Goal: Task Accomplishment & Management: Manage account settings

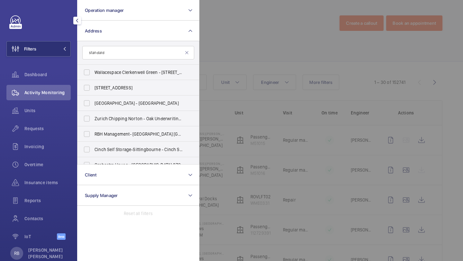
scroll to position [86, 0]
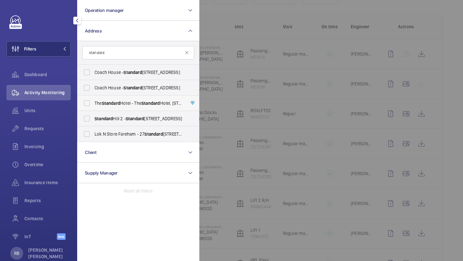
type input "standard"
click at [106, 103] on span "Standard" at bounding box center [111, 103] width 18 height 5
click at [93, 103] on input "The Standard Hotel - The Standard Hotel, 10 Argyle Street,, LONDON WC1H 8EG" at bounding box center [86, 103] width 13 height 13
checkbox input "true"
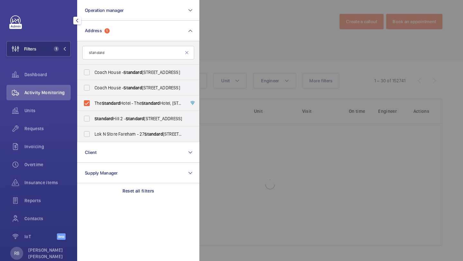
click at [213, 61] on div at bounding box center [430, 130] width 463 height 261
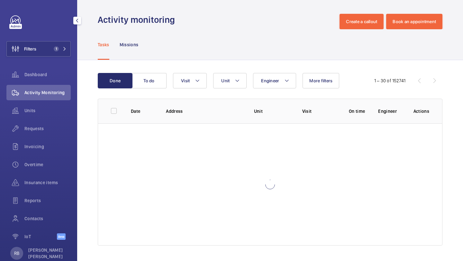
scroll to position [86, 0]
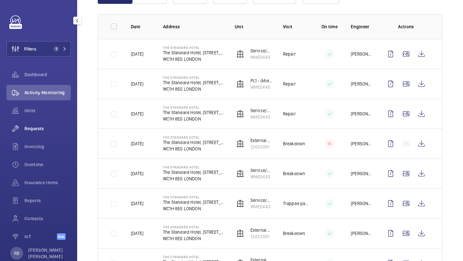
click at [41, 133] on div "Requests" at bounding box center [38, 128] width 64 height 15
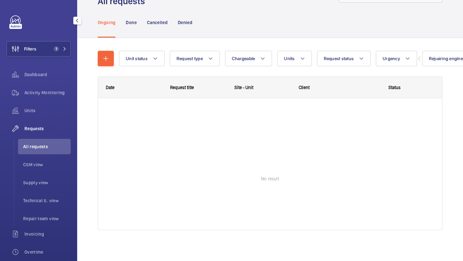
scroll to position [29, 0]
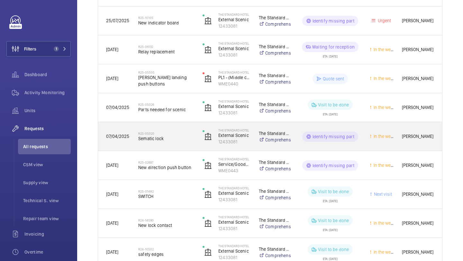
scroll to position [236, 0]
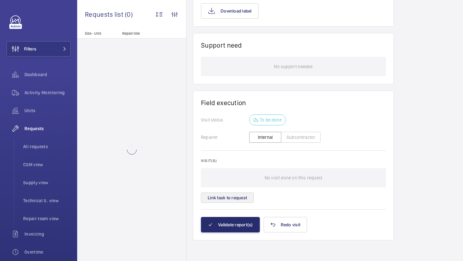
scroll to position [509, 0]
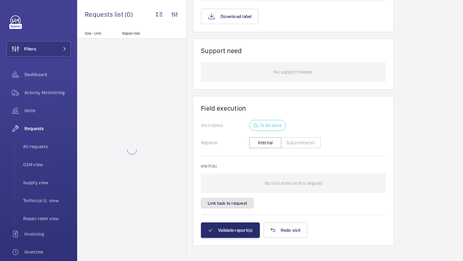
click at [234, 198] on button "Link task to request" at bounding box center [227, 203] width 53 height 10
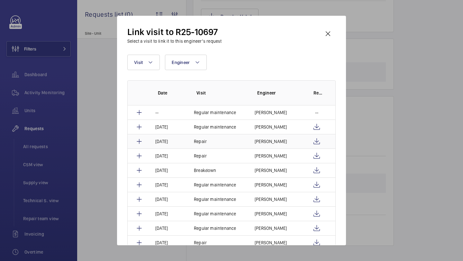
click at [273, 142] on p "[PERSON_NAME]" at bounding box center [271, 141] width 32 height 6
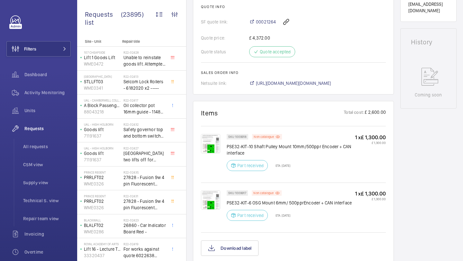
scroll to position [512, 0]
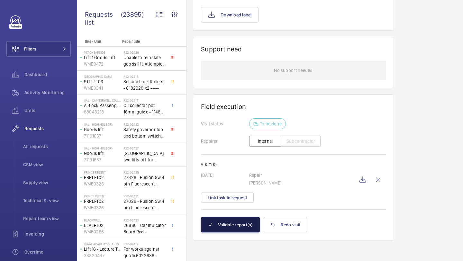
click at [237, 219] on button "Validate report(s)" at bounding box center [230, 224] width 59 height 15
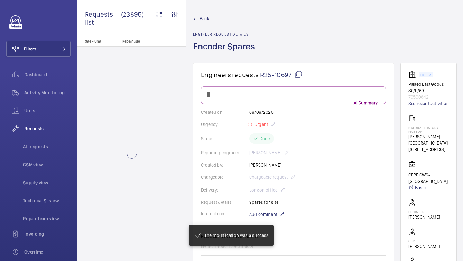
scroll to position [462, 0]
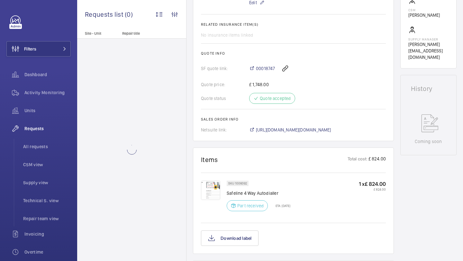
scroll to position [311, 0]
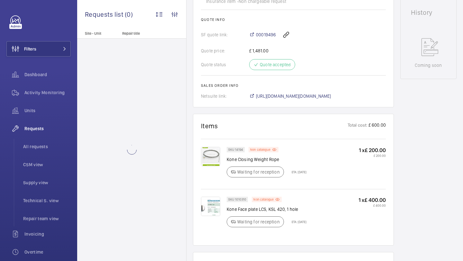
scroll to position [321, 0]
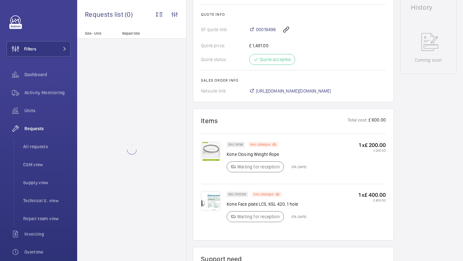
click at [209, 155] on img at bounding box center [210, 151] width 19 height 19
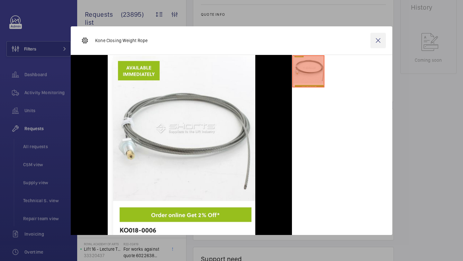
click at [379, 35] on wm-front-icon-button at bounding box center [377, 40] width 15 height 15
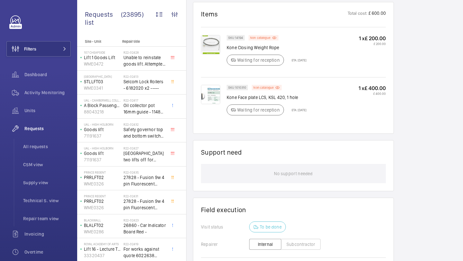
scroll to position [536, 0]
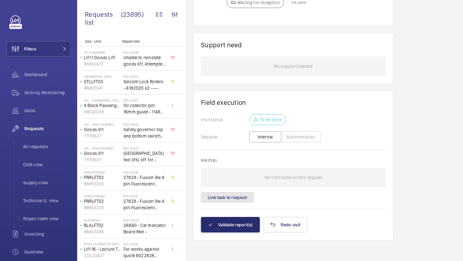
click at [224, 192] on button "Link task to request" at bounding box center [227, 197] width 53 height 10
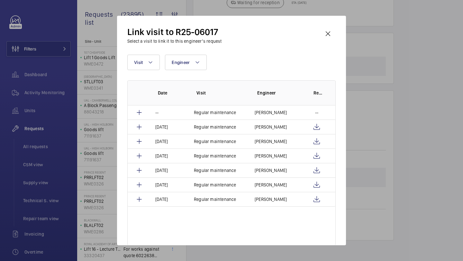
click at [337, 29] on div "Link visit to R25-06017 Select a visit to link it to this engineer’s request Vi…" at bounding box center [231, 130] width 229 height 229
click at [321, 33] on wm-front-icon-button at bounding box center [327, 33] width 15 height 15
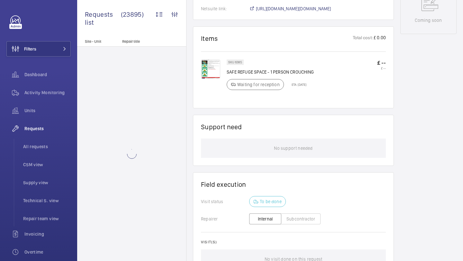
scroll to position [351, 0]
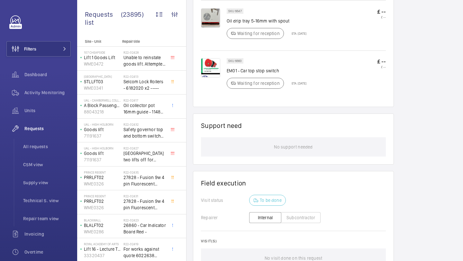
scroll to position [407, 0]
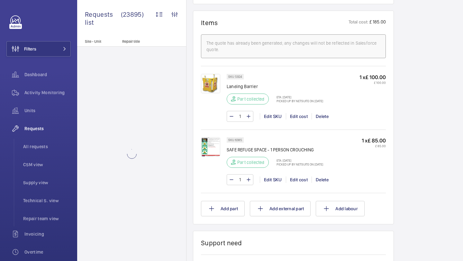
scroll to position [496, 0]
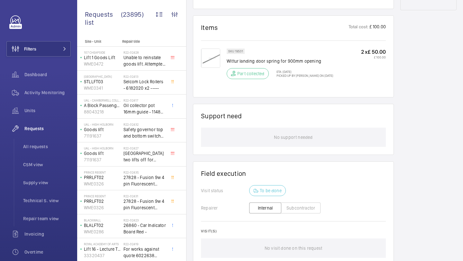
scroll to position [327, 0]
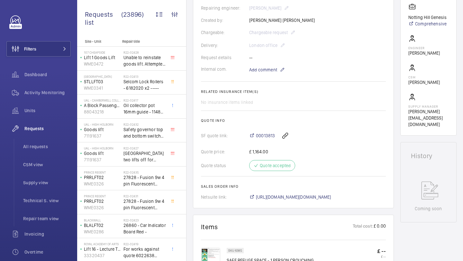
scroll to position [179, 0]
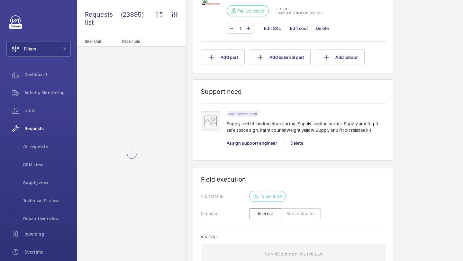
scroll to position [634, 0]
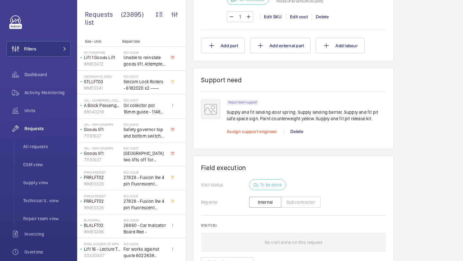
click at [248, 133] on span "Assign support engineer" at bounding box center [252, 131] width 50 height 5
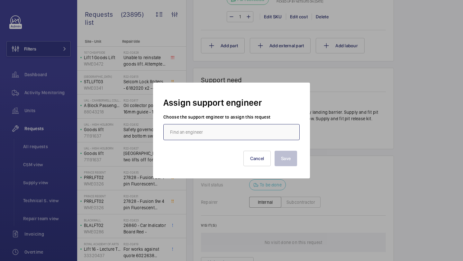
click at [228, 129] on input "text" at bounding box center [231, 132] width 136 height 16
click at [224, 148] on mat-option "Jack Gambie" at bounding box center [232, 151] width 136 height 15
type input "Jack Gambie"
click at [299, 160] on div "Save Cancel" at bounding box center [231, 154] width 136 height 29
click at [295, 160] on button "Save" at bounding box center [285, 158] width 22 height 15
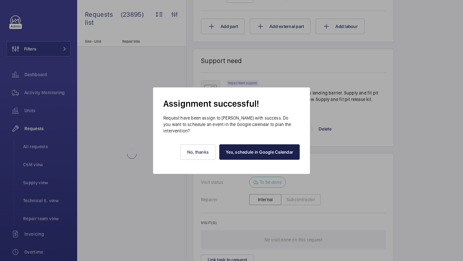
click at [251, 153] on link "Yes, schedule in Google Calendar" at bounding box center [259, 151] width 80 height 15
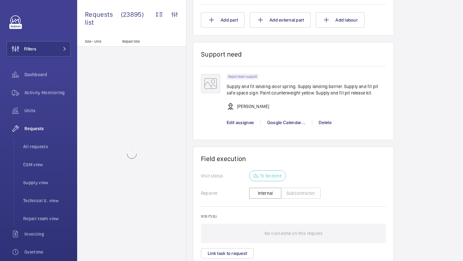
scroll to position [657, 0]
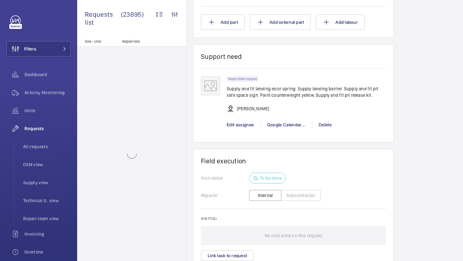
click at [306, 93] on p "Supply and fit landing door spring. Supply landing barrier. Supply and fit pit …" at bounding box center [306, 91] width 159 height 13
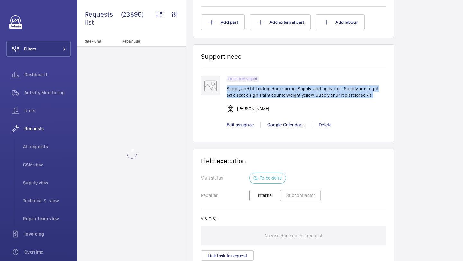
click at [306, 93] on p "Supply and fit landing door spring. Supply landing barrier. Supply and fit pit …" at bounding box center [306, 91] width 159 height 13
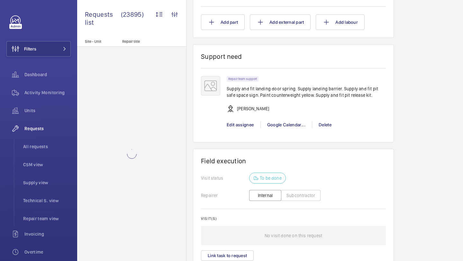
click at [312, 97] on p "Supply and fit landing door spring. Supply landing barrier. Supply and fit pit …" at bounding box center [306, 91] width 159 height 13
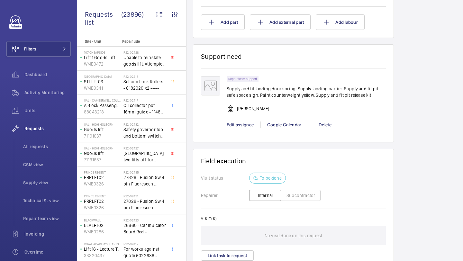
click at [265, 98] on p "Supply and fit landing door spring. Supply landing barrier. Supply and fit pit …" at bounding box center [306, 91] width 159 height 13
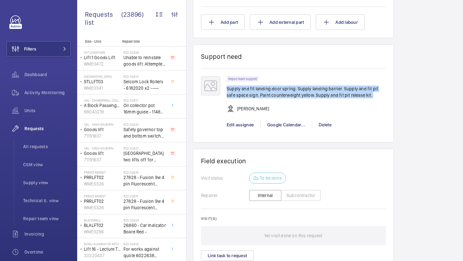
click at [265, 98] on p "Supply and fit landing door spring. Supply landing barrier. Supply and fit pit …" at bounding box center [306, 91] width 159 height 13
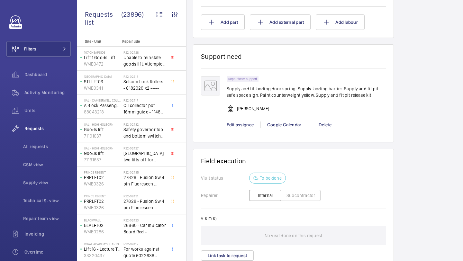
click at [276, 98] on p "Supply and fit landing door spring. Supply landing barrier. Supply and fit pit …" at bounding box center [306, 91] width 159 height 13
click at [278, 98] on p "Supply and fit landing door spring. Supply landing barrier. Supply and fit pit …" at bounding box center [306, 91] width 159 height 13
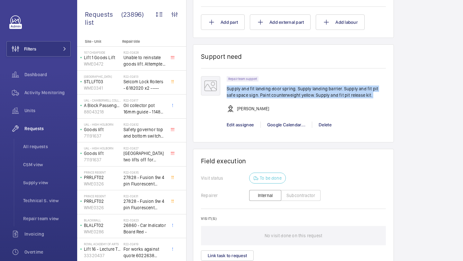
click at [278, 98] on p "Supply and fit landing door spring. Supply landing barrier. Supply and fit pit …" at bounding box center [306, 91] width 159 height 13
click at [283, 98] on p "Supply and fit landing door spring. Supply landing barrier. Supply and fit pit …" at bounding box center [306, 91] width 159 height 13
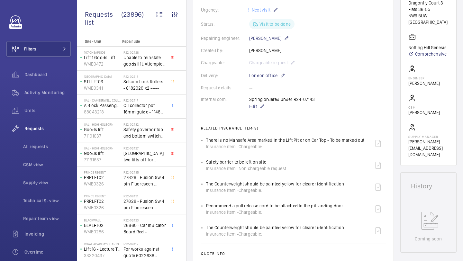
scroll to position [94, 0]
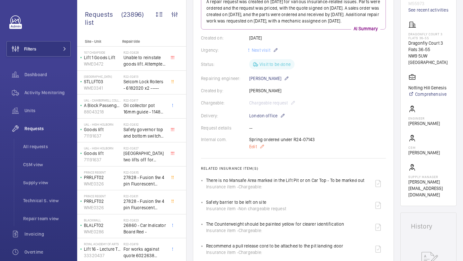
click at [254, 150] on span "Edit" at bounding box center [253, 146] width 8 height 6
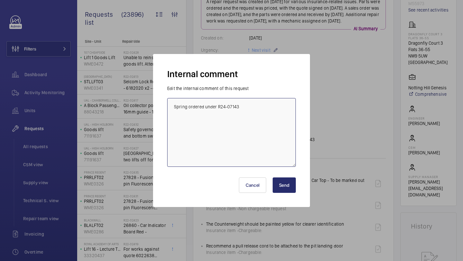
click at [261, 138] on textarea "Spring ordered under R24-07143" at bounding box center [231, 132] width 129 height 69
type textarea "Spring ordered under R24-07143 Rob booked for 26/09/2025"
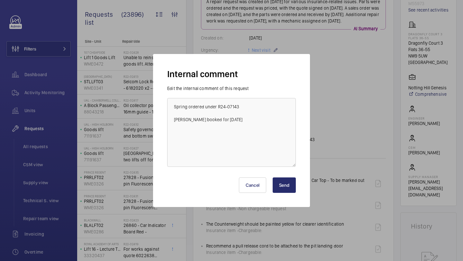
click at [286, 189] on button "Send" at bounding box center [284, 184] width 23 height 15
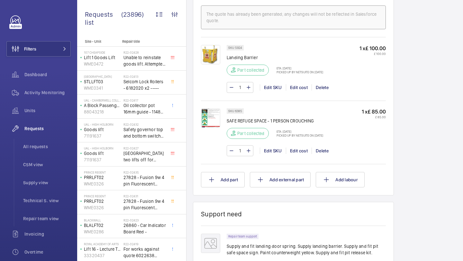
scroll to position [388, 0]
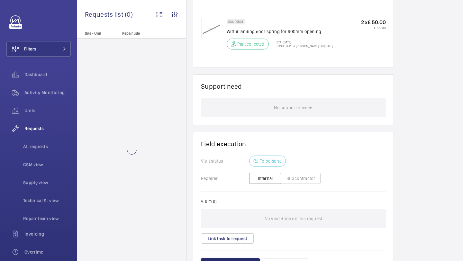
scroll to position [409, 0]
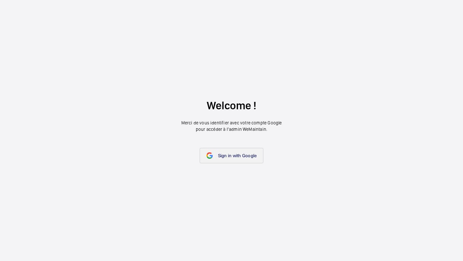
click at [224, 156] on span "Sign in with Google" at bounding box center [237, 155] width 39 height 5
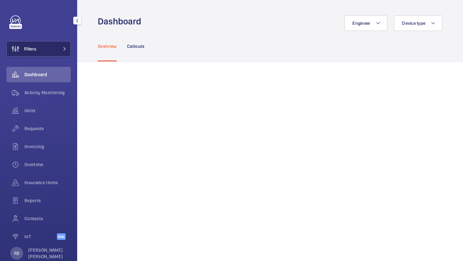
click at [48, 46] on button "Filters" at bounding box center [38, 48] width 64 height 15
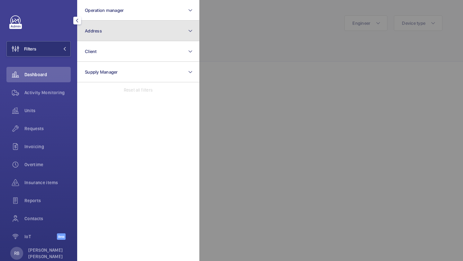
click at [104, 28] on button "Address" at bounding box center [138, 31] width 122 height 21
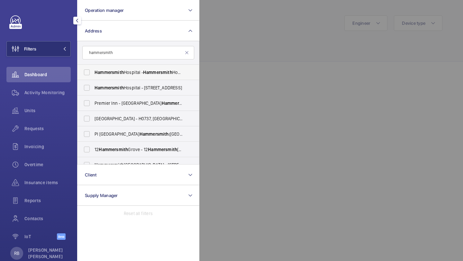
type input "hammersmith"
click at [123, 74] on span "Hammersmith" at bounding box center [108, 72] width 29 height 5
click at [93, 74] on input "[GEOGRAPHIC_DATA] - [GEOGRAPHIC_DATA], [STREET_ADDRESS]" at bounding box center [86, 72] width 13 height 13
checkbox input "true"
click at [127, 85] on span "[GEOGRAPHIC_DATA] - [STREET_ADDRESS]" at bounding box center [138, 88] width 88 height 6
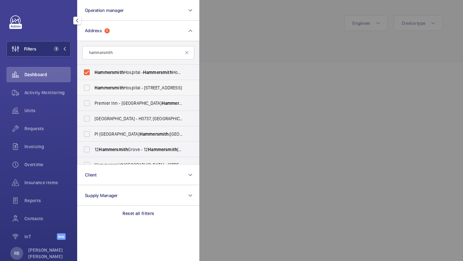
click at [93, 85] on input "[GEOGRAPHIC_DATA] - [STREET_ADDRESS]" at bounding box center [86, 87] width 13 height 13
checkbox input "true"
click at [135, 74] on span "[GEOGRAPHIC_DATA] - [GEOGRAPHIC_DATA], [STREET_ADDRESS]" at bounding box center [138, 72] width 88 height 6
click at [93, 74] on input "[GEOGRAPHIC_DATA] - [GEOGRAPHIC_DATA], [STREET_ADDRESS]" at bounding box center [86, 72] width 13 height 13
checkbox input "false"
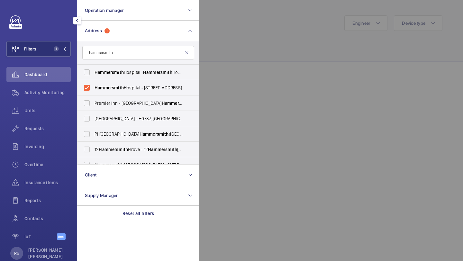
click at [241, 72] on div at bounding box center [430, 130] width 463 height 261
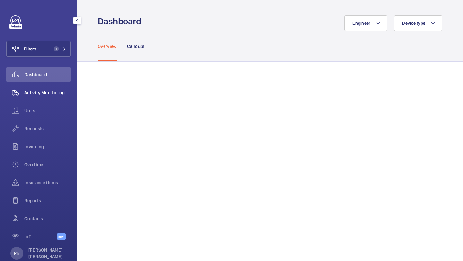
click at [52, 91] on span "Activity Monitoring" at bounding box center [47, 92] width 46 height 6
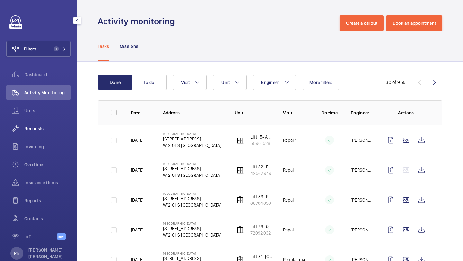
click at [37, 131] on span "Requests" at bounding box center [47, 128] width 46 height 6
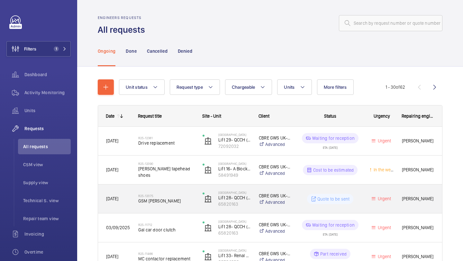
scroll to position [41, 0]
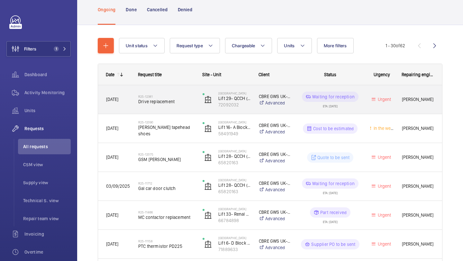
click at [188, 96] on h2 "R25-12381" at bounding box center [166, 96] width 56 height 4
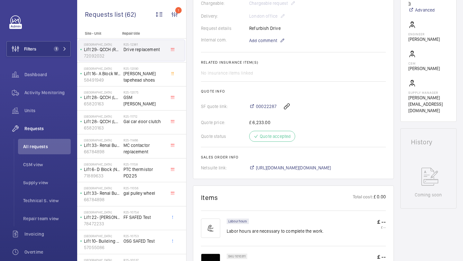
scroll to position [165, 0]
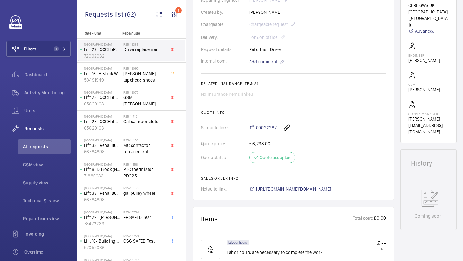
click at [263, 126] on span "00022287" at bounding box center [266, 127] width 21 height 6
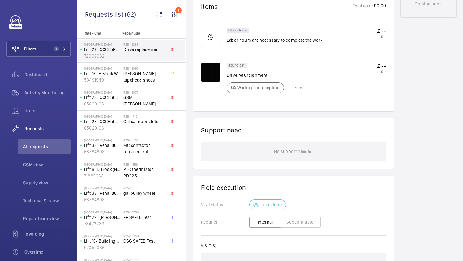
scroll to position [463, 0]
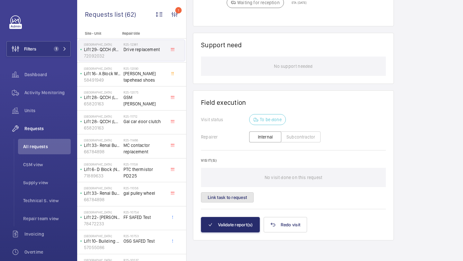
click at [232, 193] on button "Link task to request" at bounding box center [227, 197] width 53 height 10
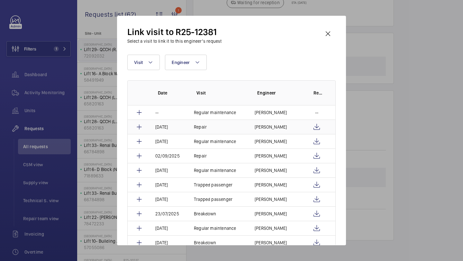
click at [266, 129] on p "Simon Raymond" at bounding box center [271, 127] width 32 height 6
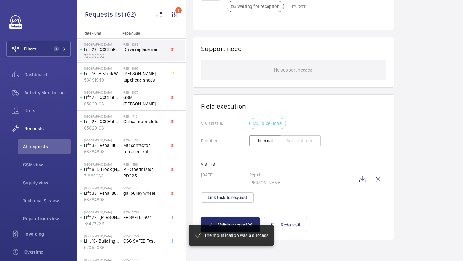
scroll to position [466, 0]
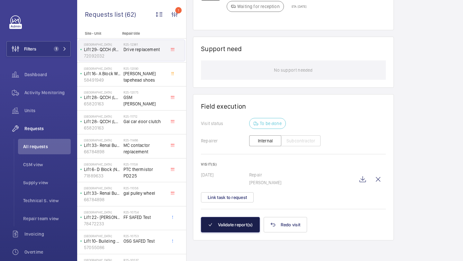
click at [240, 221] on button "Validate report(s)" at bounding box center [230, 224] width 59 height 15
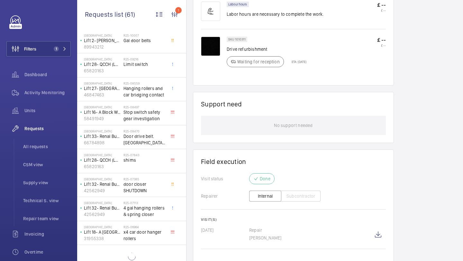
scroll to position [280, 0]
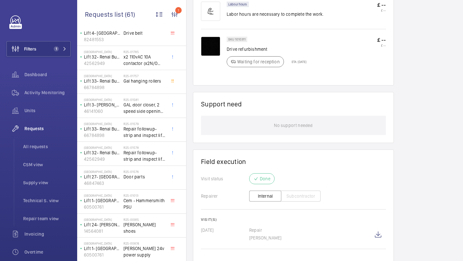
scroll to position [760, 0]
click at [142, 202] on span "Cem - Hammersmith PSU" at bounding box center [144, 202] width 42 height 13
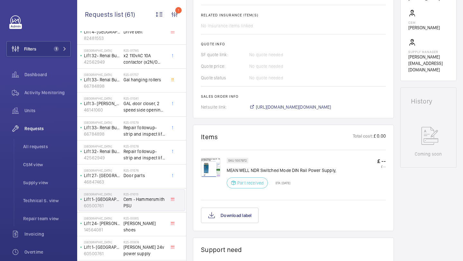
scroll to position [242, 0]
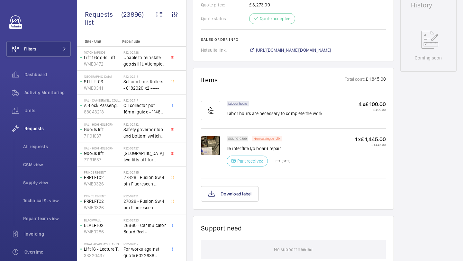
scroll to position [324, 0]
click at [214, 154] on img at bounding box center [210, 145] width 19 height 19
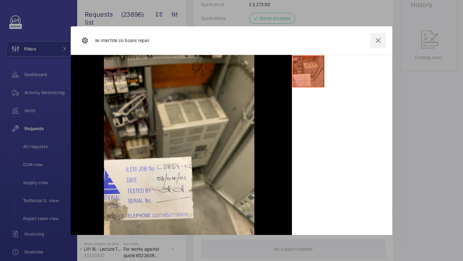
click at [379, 41] on wm-front-icon-button at bounding box center [377, 40] width 15 height 15
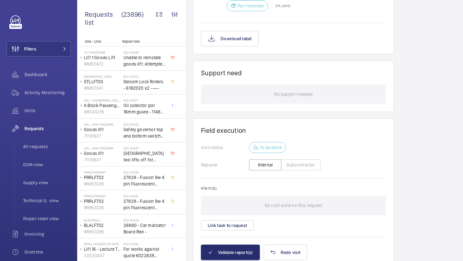
scroll to position [479, 0]
click at [245, 224] on button "Link task to request" at bounding box center [227, 224] width 53 height 10
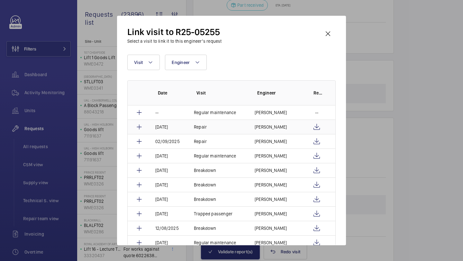
click at [289, 127] on td "Simon Raymond" at bounding box center [275, 127] width 56 height 14
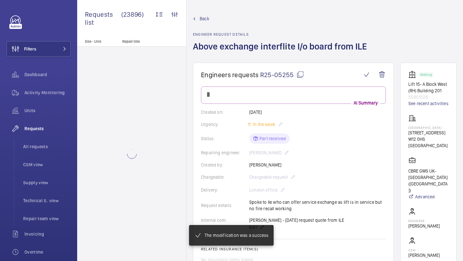
scroll to position [479, 0]
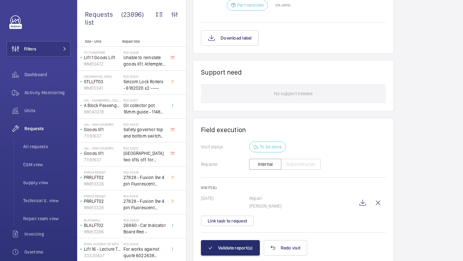
scroll to position [499, 0]
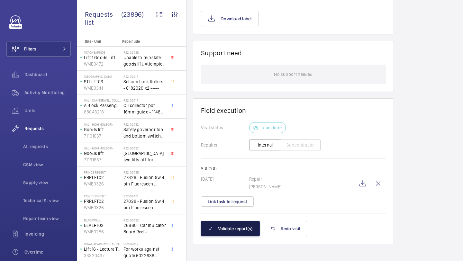
click at [233, 227] on button "Validate report(s)" at bounding box center [230, 228] width 59 height 15
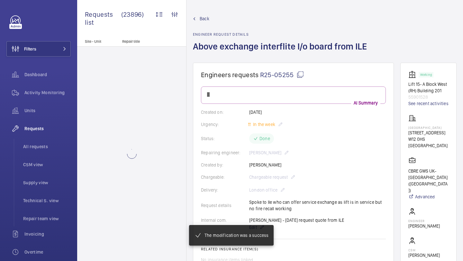
scroll to position [453, 0]
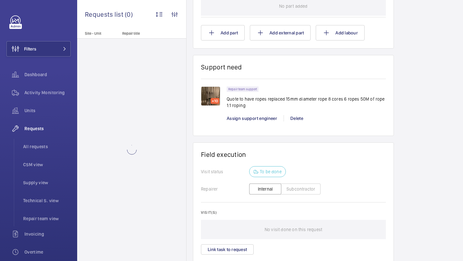
scroll to position [498, 0]
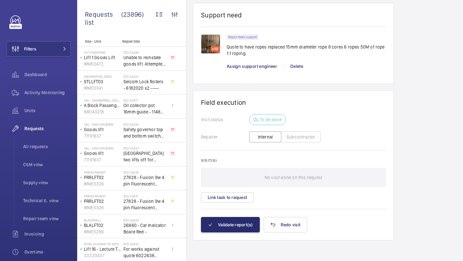
click at [222, 210] on wm-front-card-body "Visit status To be done Repairer Internal Subcontractor Visit(s) No visit done …" at bounding box center [293, 165] width 185 height 103
click at [226, 195] on button "Link task to request" at bounding box center [227, 197] width 53 height 10
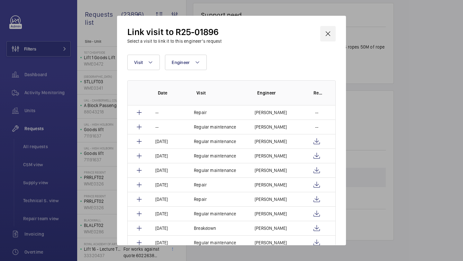
click at [330, 33] on wm-front-icon-button at bounding box center [327, 33] width 15 height 15
